Goal: Information Seeking & Learning: Learn about a topic

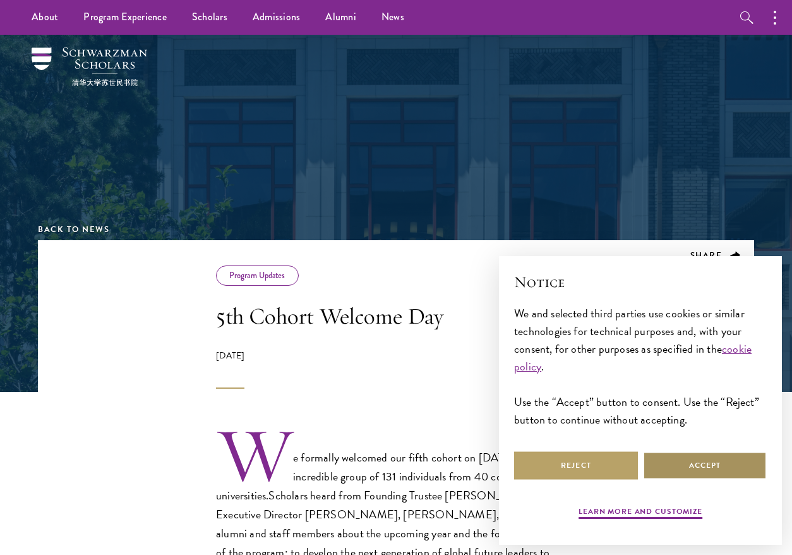
click at [676, 469] on button "Accept" at bounding box center [705, 465] width 124 height 28
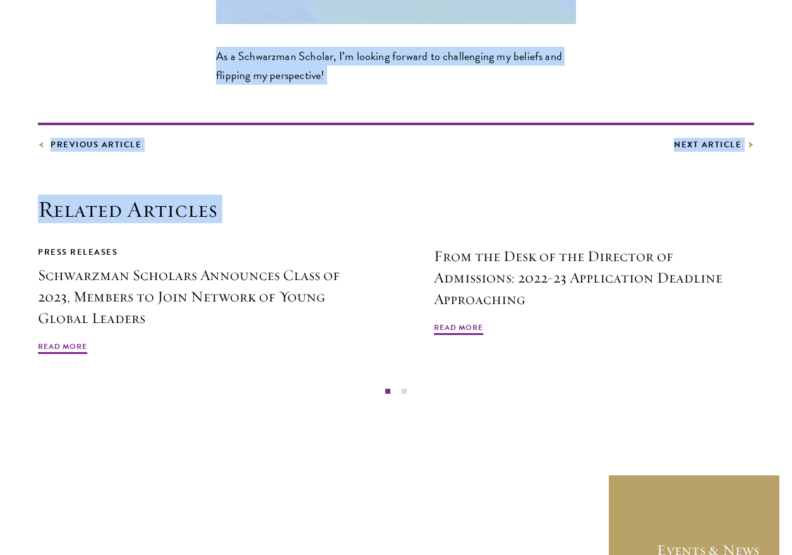
scroll to position [9438, 0]
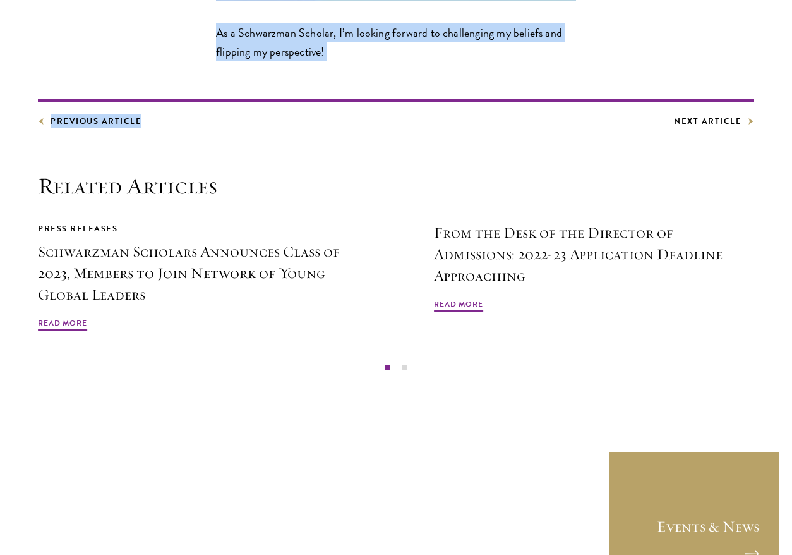
drag, startPoint x: 217, startPoint y: 196, endPoint x: 354, endPoint y: 90, distance: 173.0
copy div "[PERSON_NAME] [GEOGRAPHIC_DATA] [GEOGRAPHIC_DATA] As a Schwarzman Scholar, I’m …"
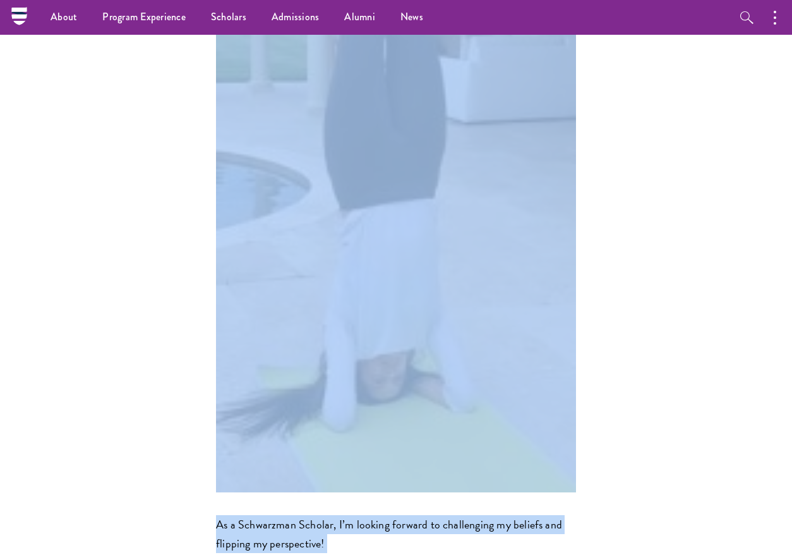
scroll to position [8932, 0]
